Goal: Task Accomplishment & Management: Use online tool/utility

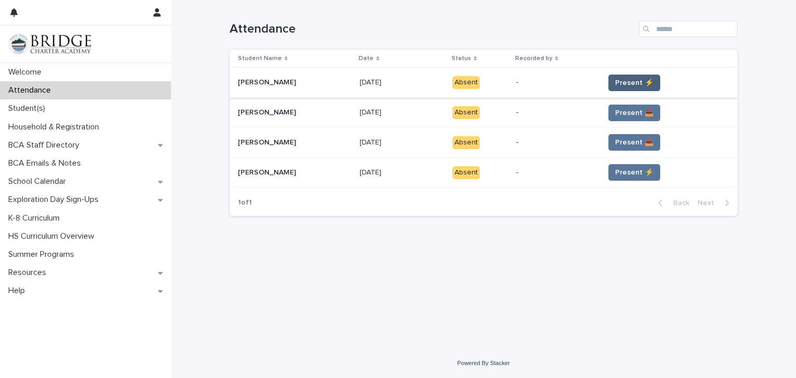
click at [629, 78] on span "Present ⚡" at bounding box center [634, 83] width 38 height 10
click at [627, 85] on span "Present ⚡" at bounding box center [634, 83] width 38 height 10
click at [629, 83] on span "Present ⚡" at bounding box center [634, 83] width 38 height 10
click at [628, 112] on span "Present 📥" at bounding box center [634, 113] width 38 height 10
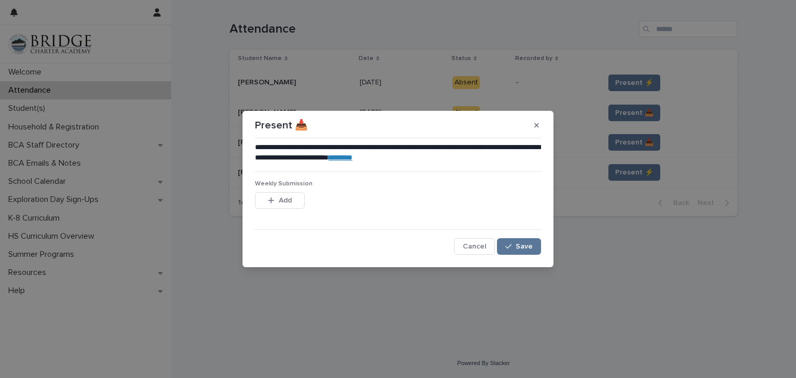
click at [352, 154] on link "********" at bounding box center [340, 157] width 24 height 7
click at [531, 243] on span "Save" at bounding box center [523, 246] width 17 height 7
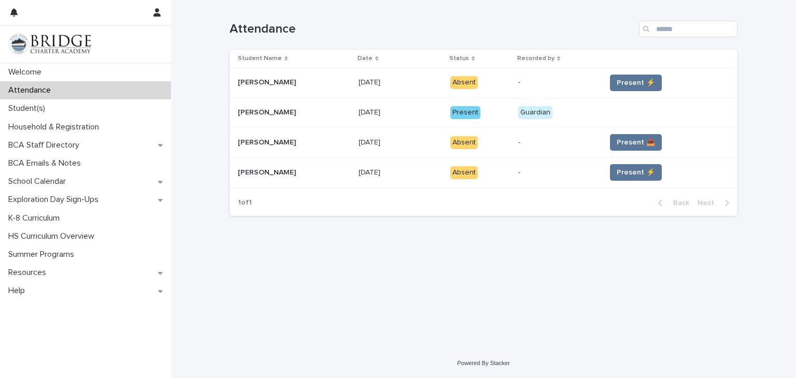
click at [640, 84] on span "Present ⚡" at bounding box center [635, 83] width 38 height 10
click at [633, 83] on span "Present ⚡" at bounding box center [635, 83] width 38 height 10
click at [624, 145] on span "Present 📥" at bounding box center [635, 142] width 38 height 10
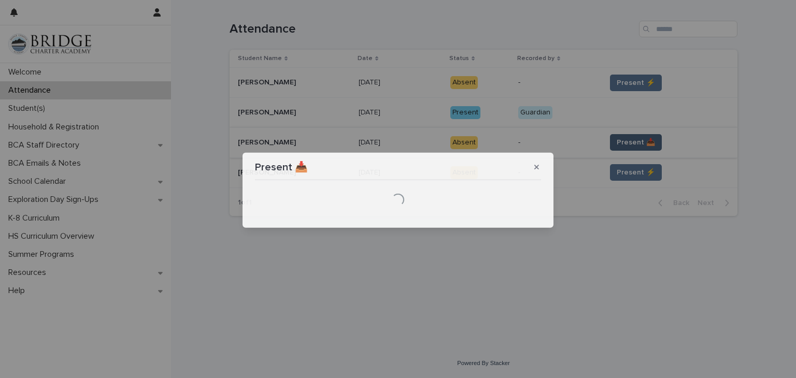
click at [624, 145] on div "Present 📥 Loading..." at bounding box center [398, 189] width 796 height 378
